Goal: Task Accomplishment & Management: Manage account settings

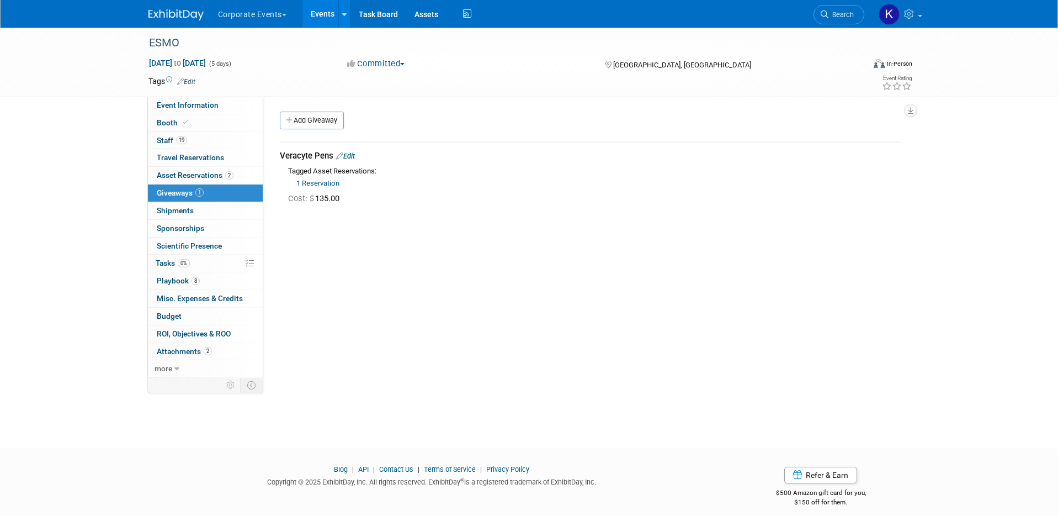
click at [229, 10] on button "Corporate Events" at bounding box center [258, 12] width 83 height 24
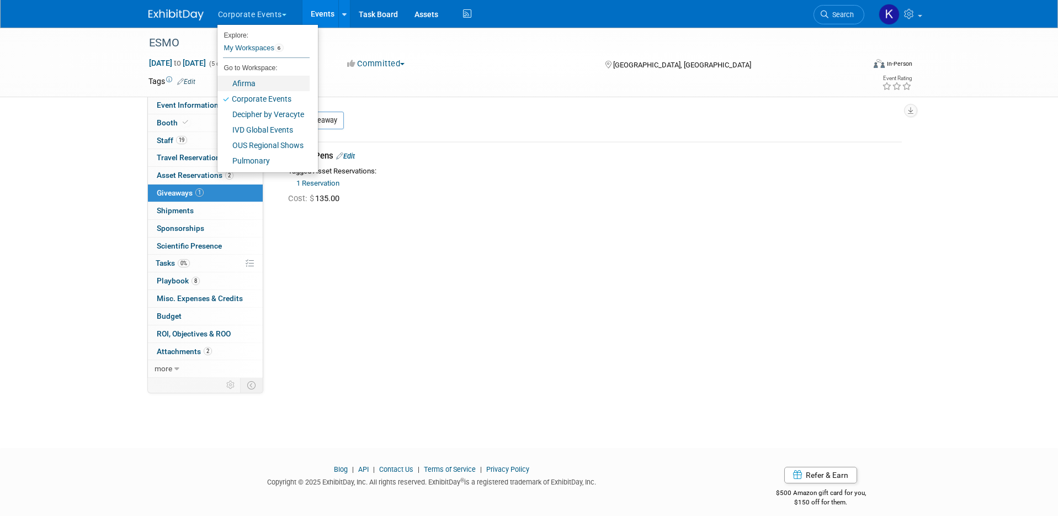
click at [247, 82] on link "Afirma" at bounding box center [264, 83] width 92 height 15
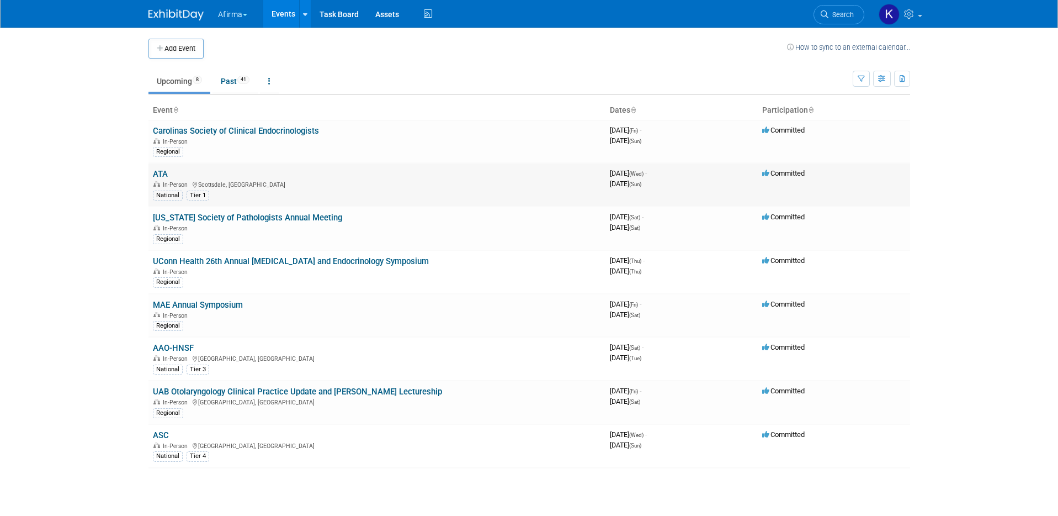
click at [158, 172] on link "ATA" at bounding box center [160, 174] width 15 height 10
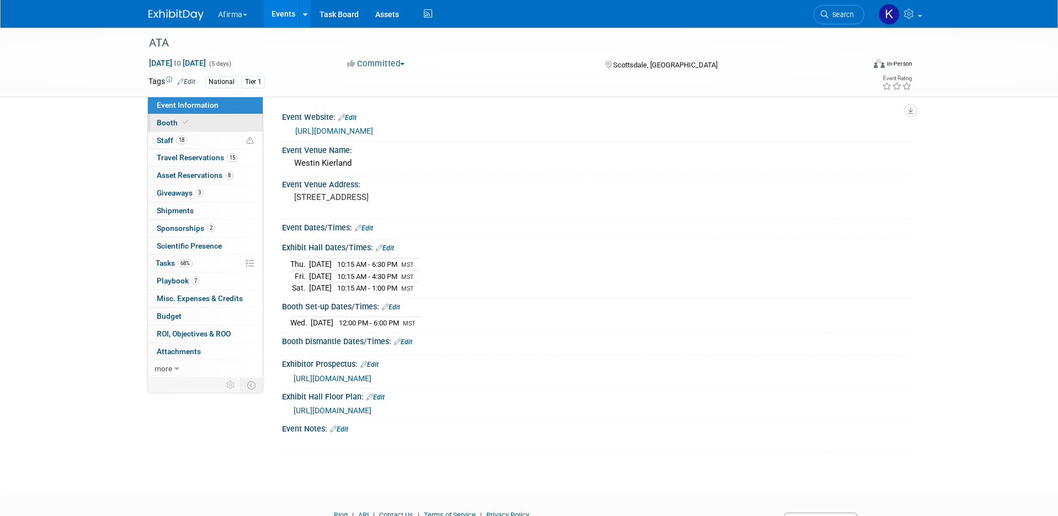
click at [208, 129] on link "Booth" at bounding box center [205, 122] width 115 height 17
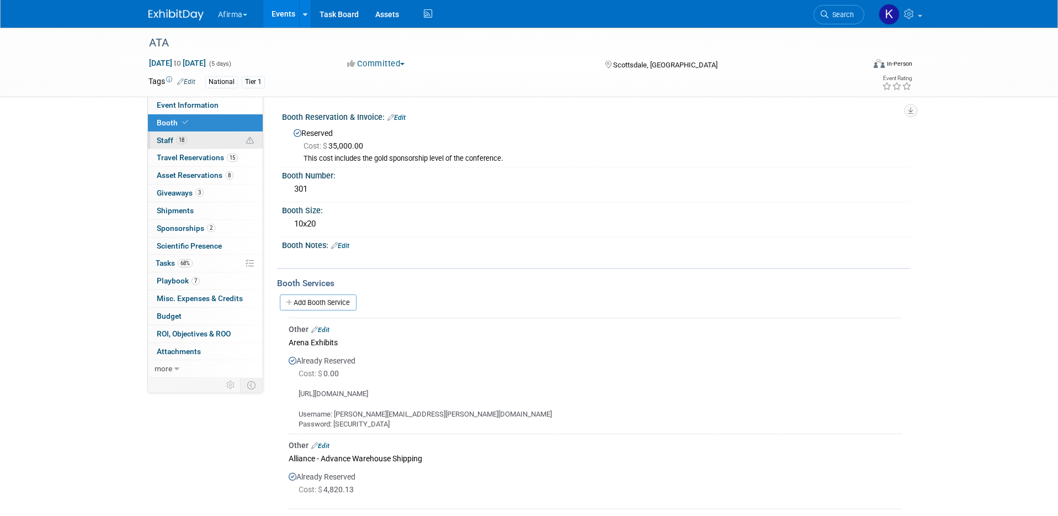
click at [214, 139] on link "18 Staff 18" at bounding box center [205, 140] width 115 height 17
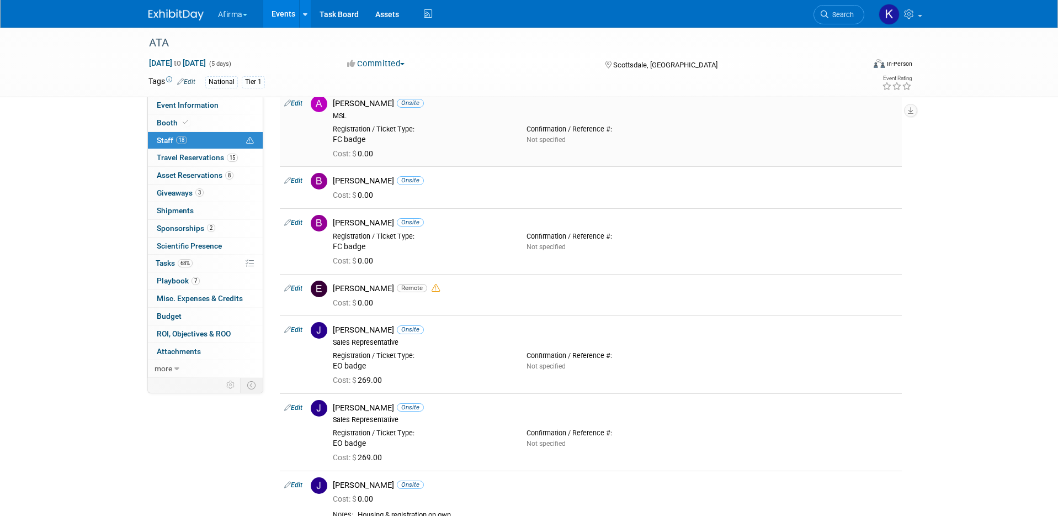
scroll to position [132, 0]
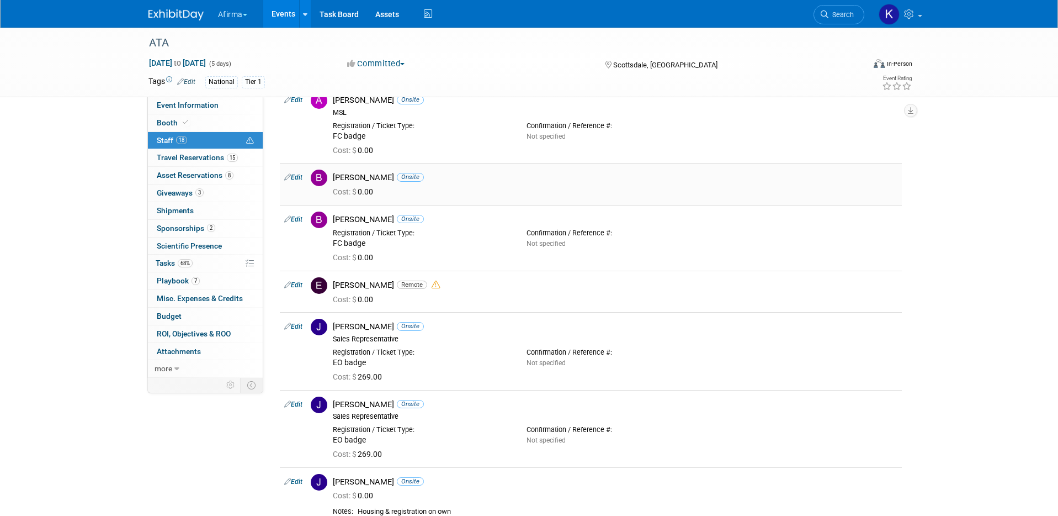
click at [297, 177] on link "Edit" at bounding box center [293, 177] width 18 height 8
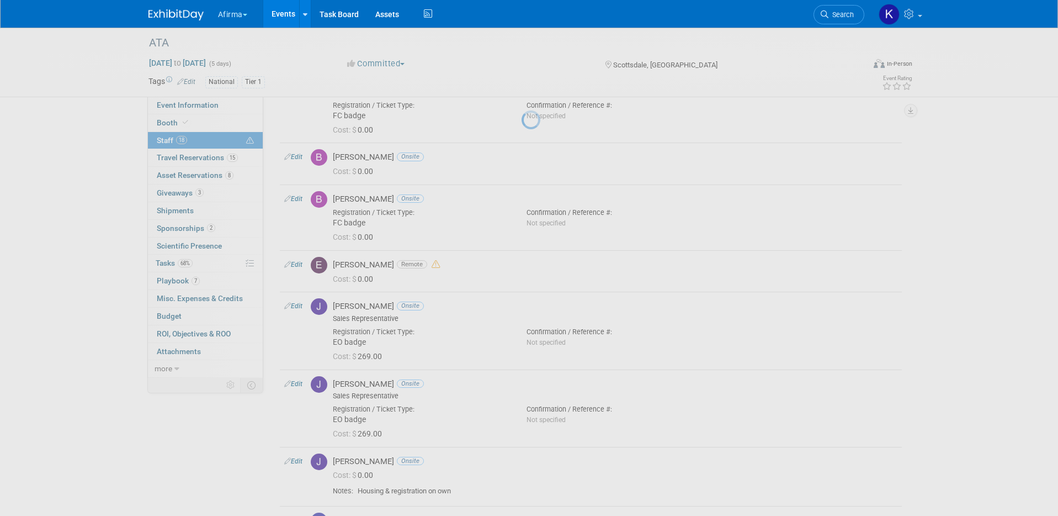
select select "d520adc4-0951-4286-be82-78aaeb784022"
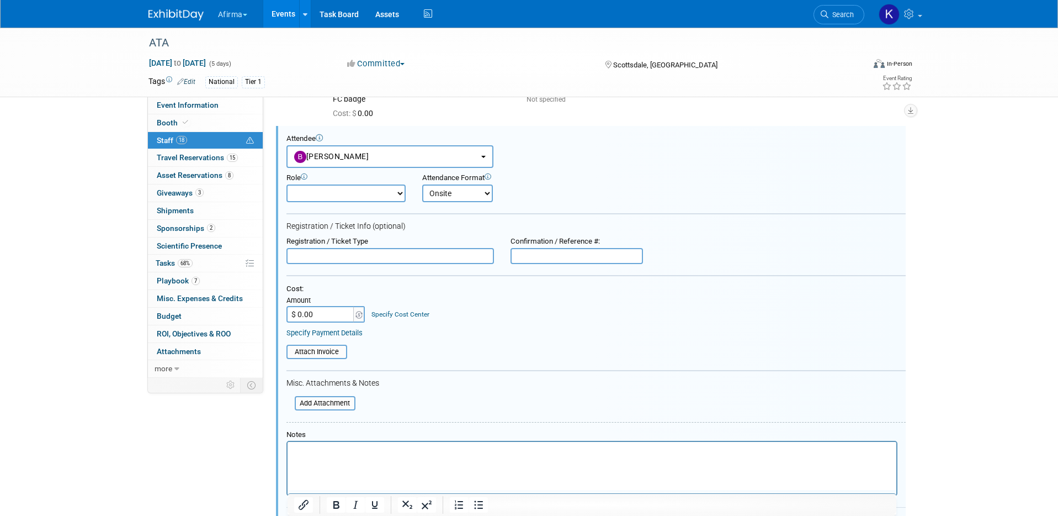
scroll to position [0, 0]
click at [324, 319] on input "$ 0.00" at bounding box center [321, 313] width 69 height 17
type input "$ 1,385.00"
click at [404, 308] on div "Specify Cost Center" at bounding box center [401, 308] width 58 height 19
click at [405, 314] on link "Specify Cost Center" at bounding box center [401, 314] width 58 height 8
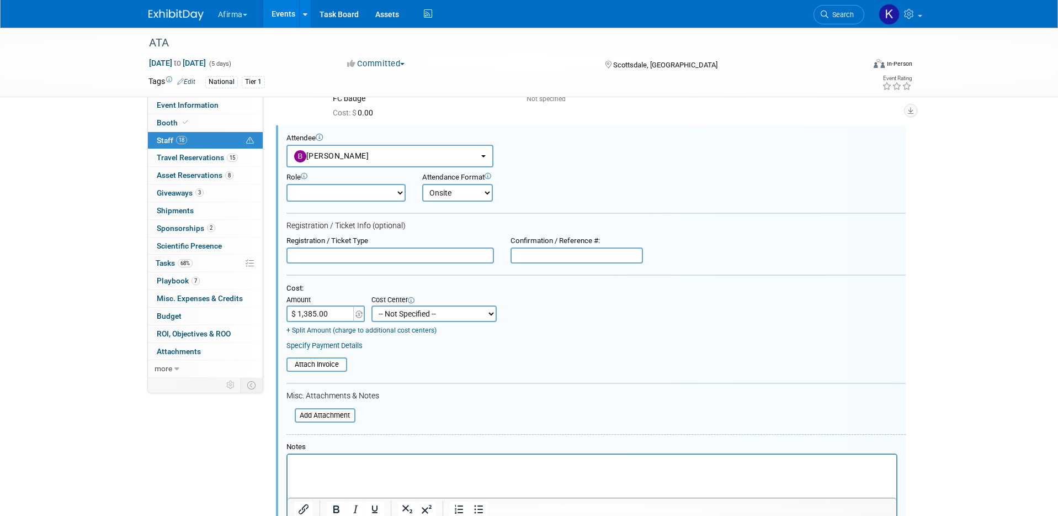
click at [406, 316] on select "-- Not Specified -- 310 - Clinical Operations 320 - Medical Affairs 401 - Endoc…" at bounding box center [434, 313] width 125 height 17
select select "18966114"
click at [384, 470] on html at bounding box center [591, 461] width 609 height 15
click at [420, 437] on div at bounding box center [596, 438] width 619 height 8
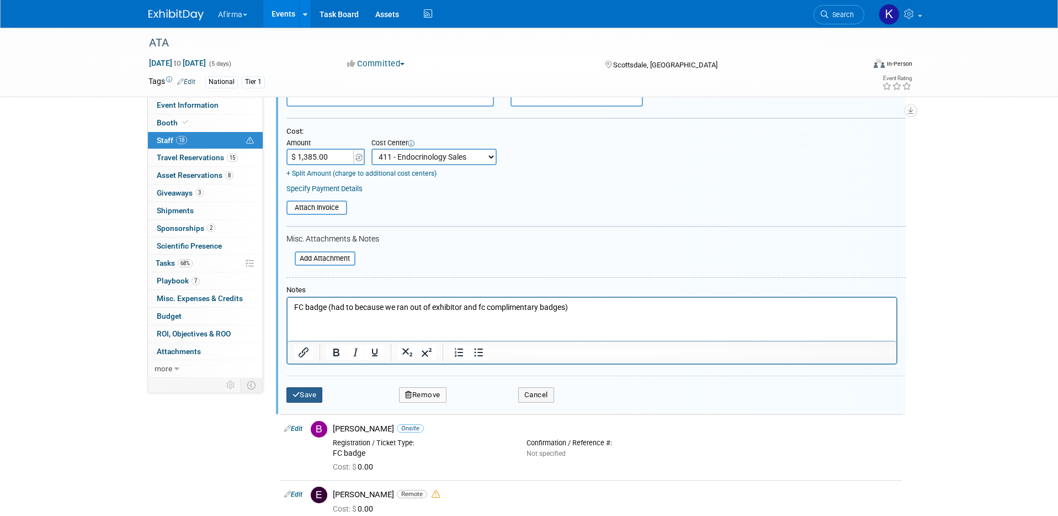
click at [310, 397] on button "Save" at bounding box center [305, 394] width 36 height 15
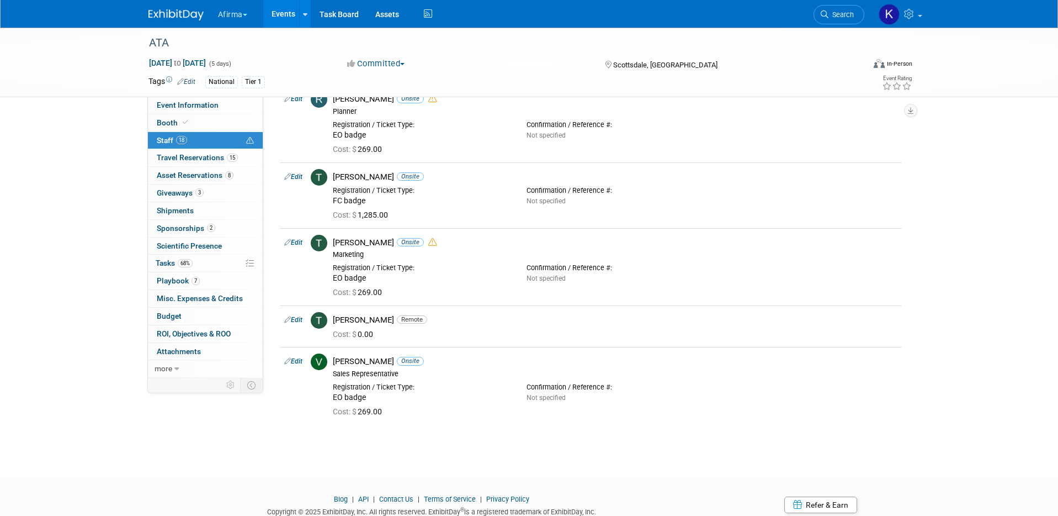
scroll to position [941, 0]
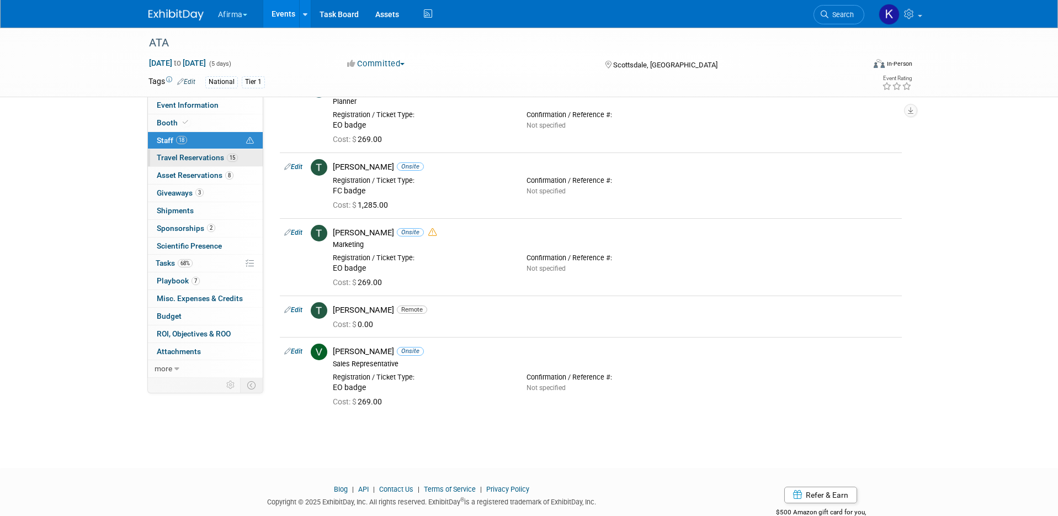
click at [206, 155] on span "Travel Reservations 15" at bounding box center [197, 157] width 81 height 9
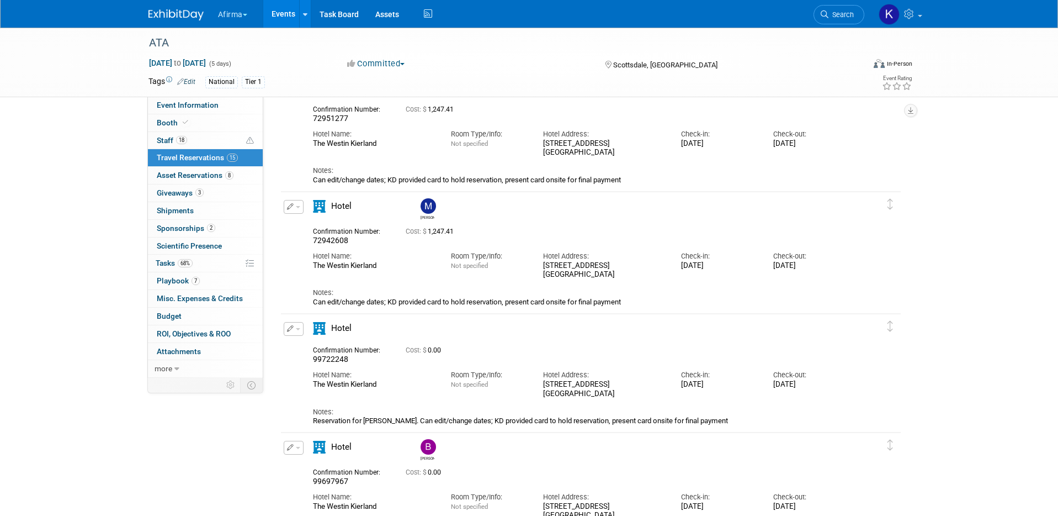
scroll to position [73, 0]
